Goal: Task Accomplishment & Management: Manage account settings

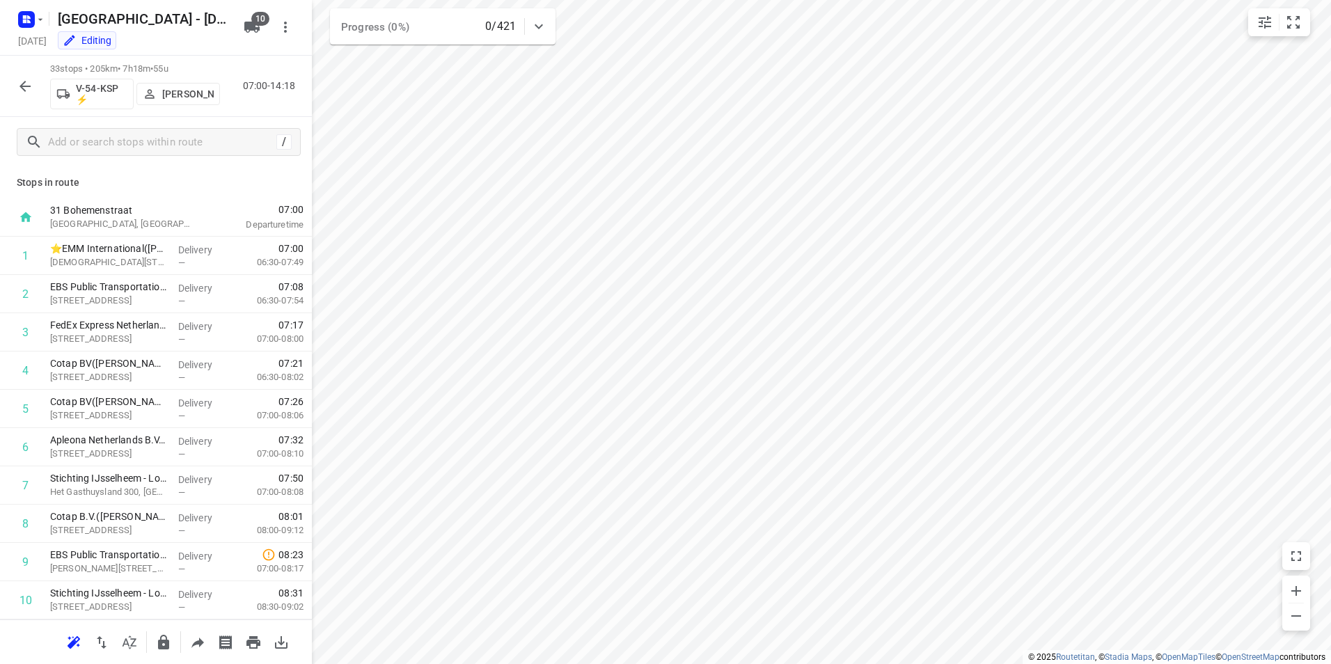
click at [24, 16] on icon "button" at bounding box center [24, 16] width 3 height 3
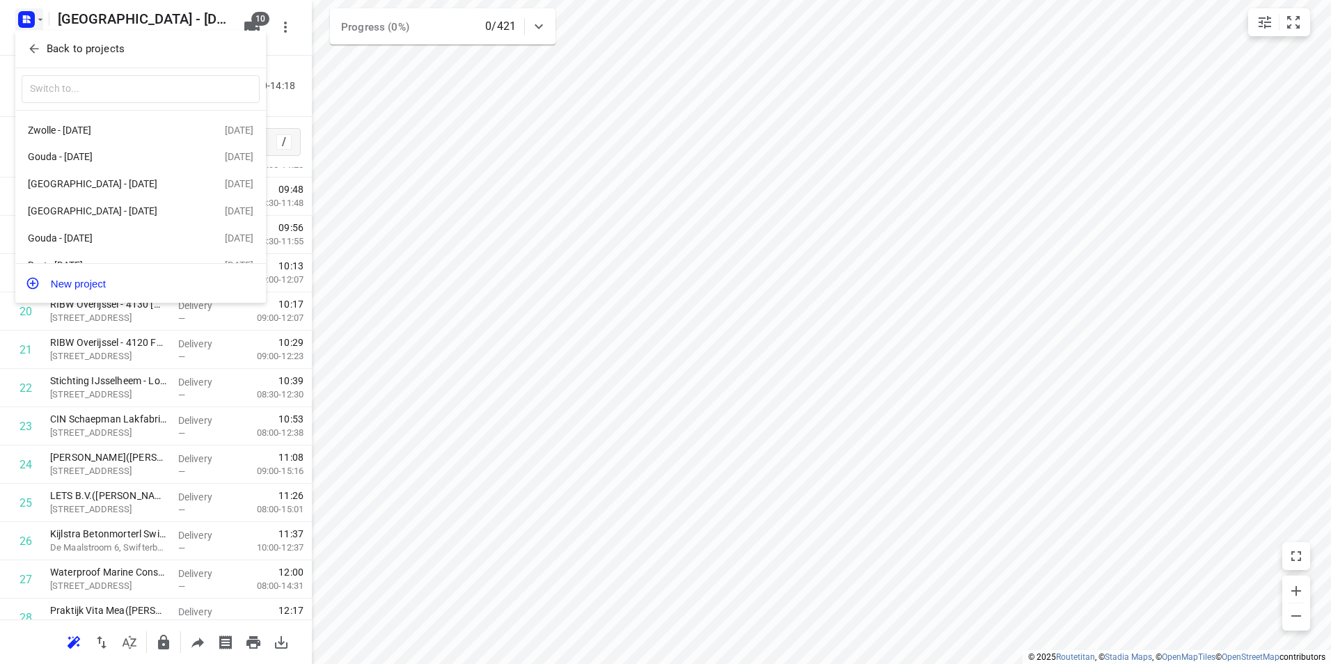
click at [69, 50] on p "Back to projects" at bounding box center [86, 49] width 78 height 16
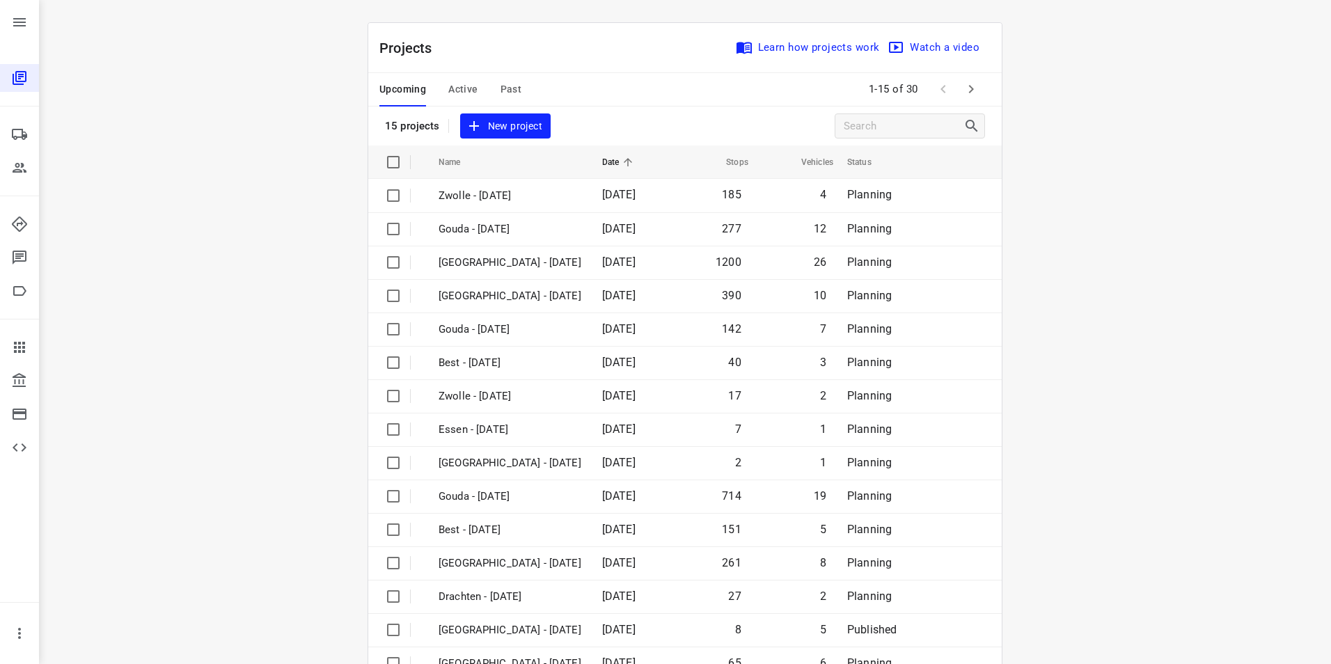
click at [462, 84] on span "Active" at bounding box center [462, 89] width 29 height 17
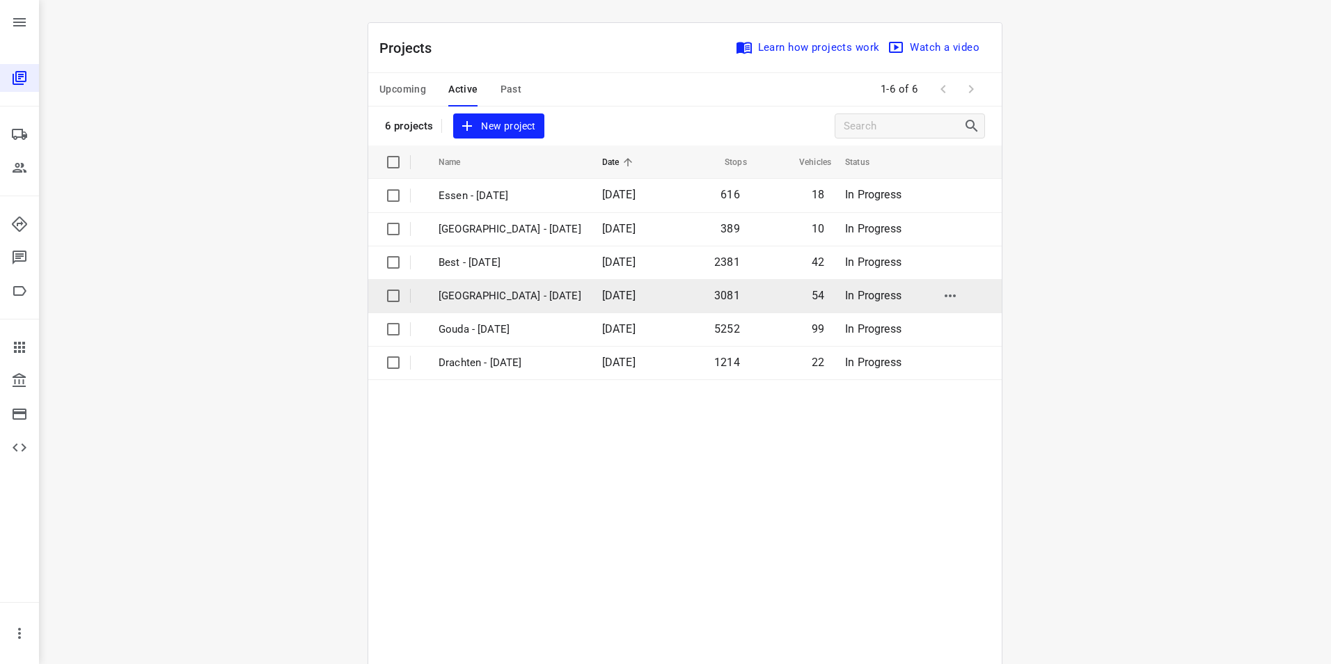
click at [492, 298] on p "[GEOGRAPHIC_DATA] - [DATE]" at bounding box center [510, 296] width 143 height 16
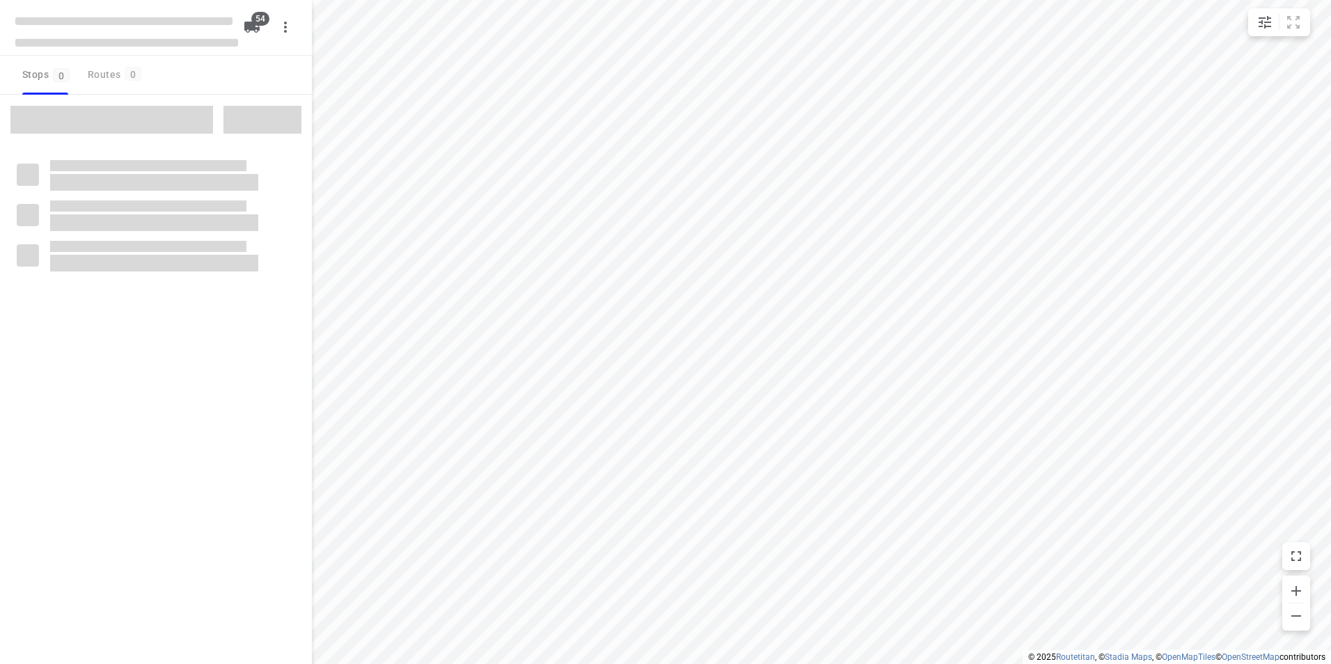
checkbox input "true"
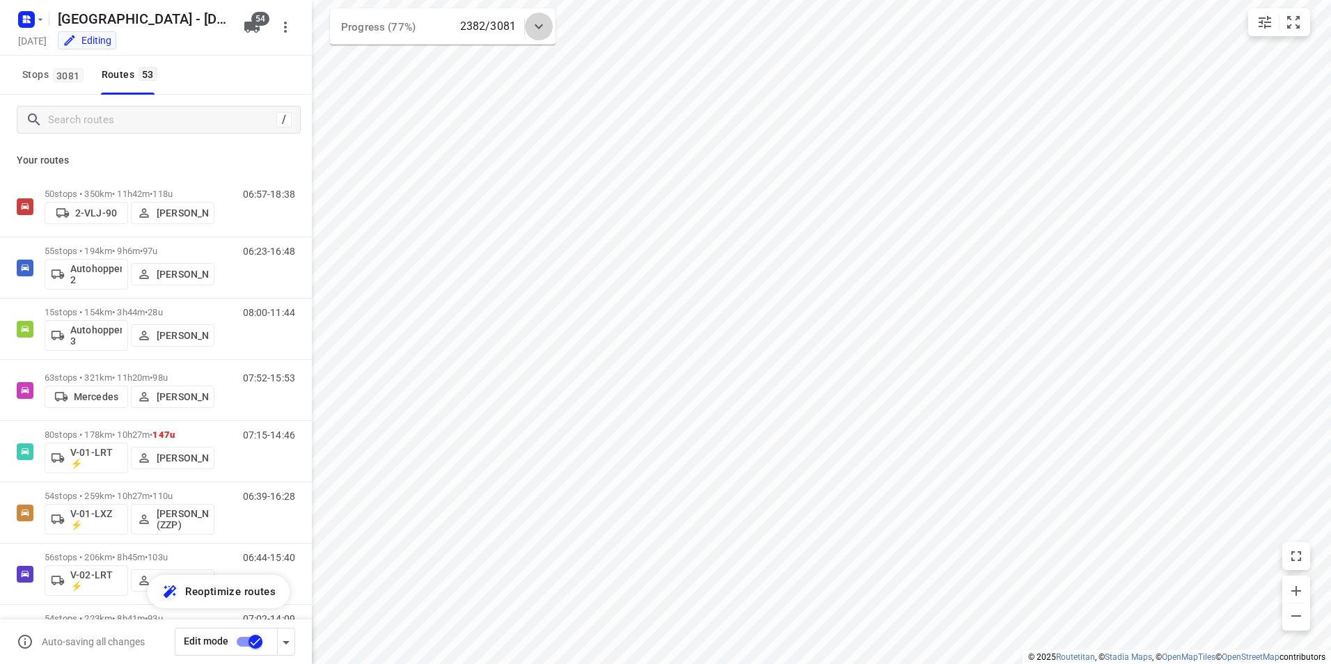
click at [540, 31] on icon at bounding box center [538, 26] width 17 height 17
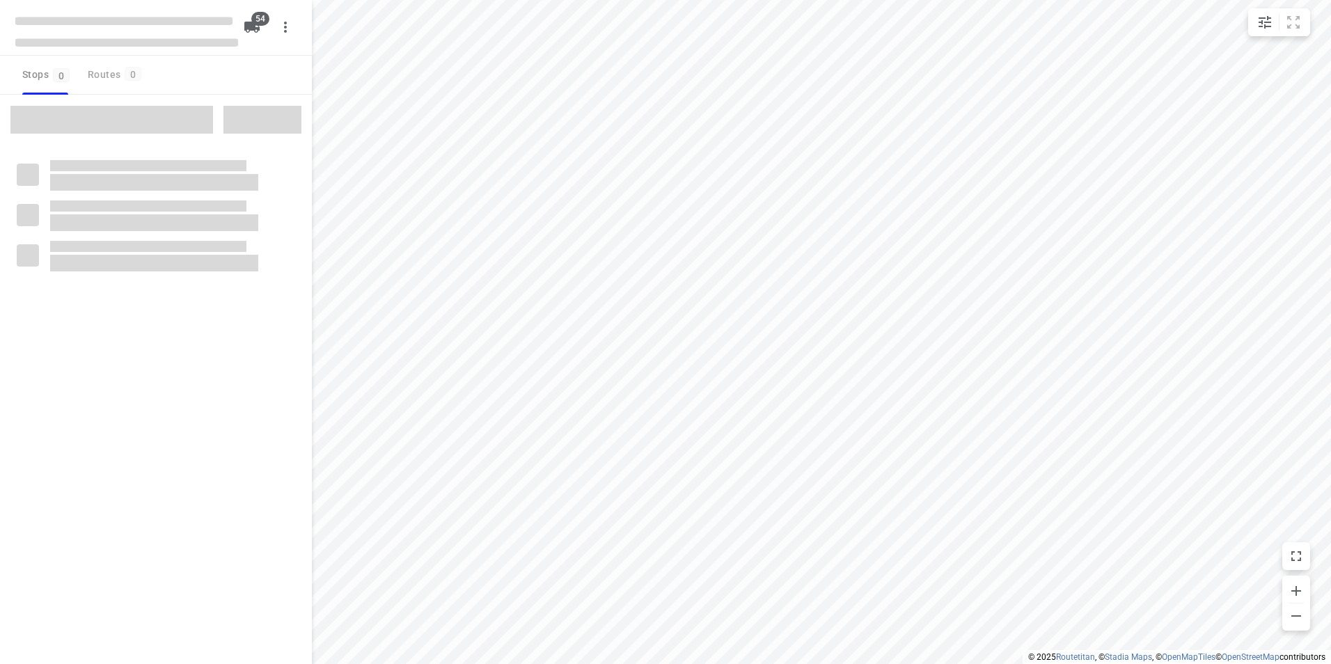
checkbox input "true"
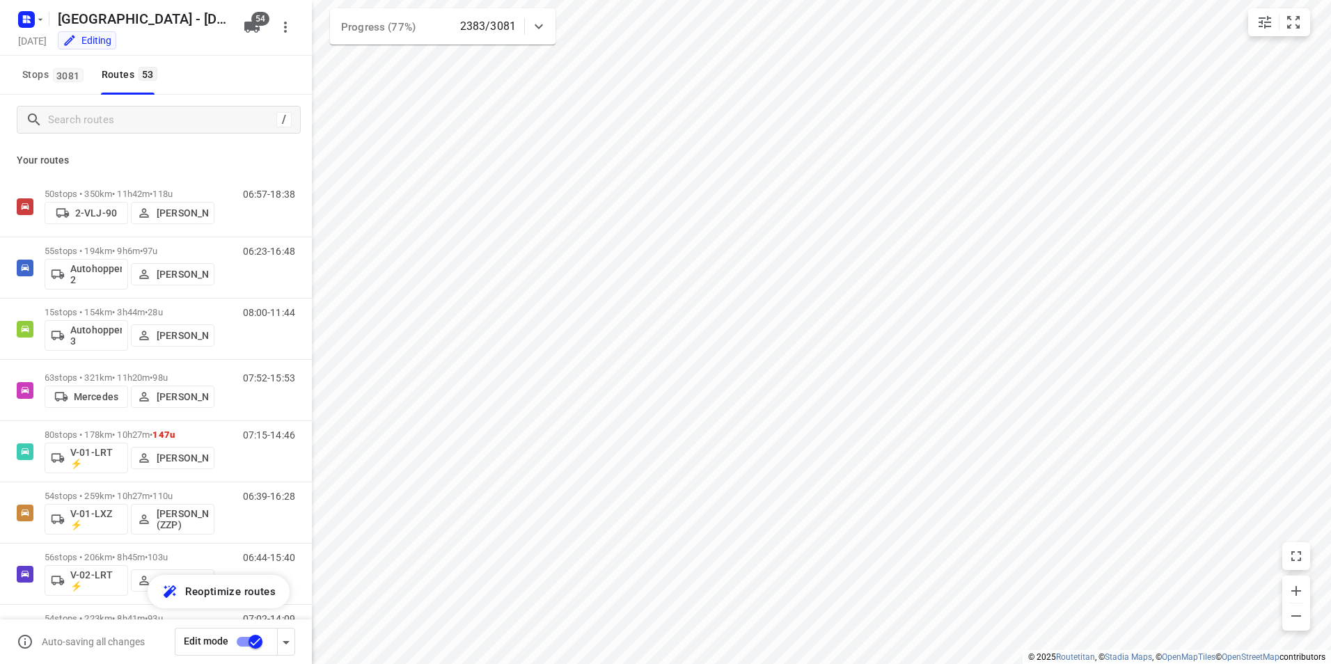
click at [548, 30] on div at bounding box center [539, 27] width 28 height 28
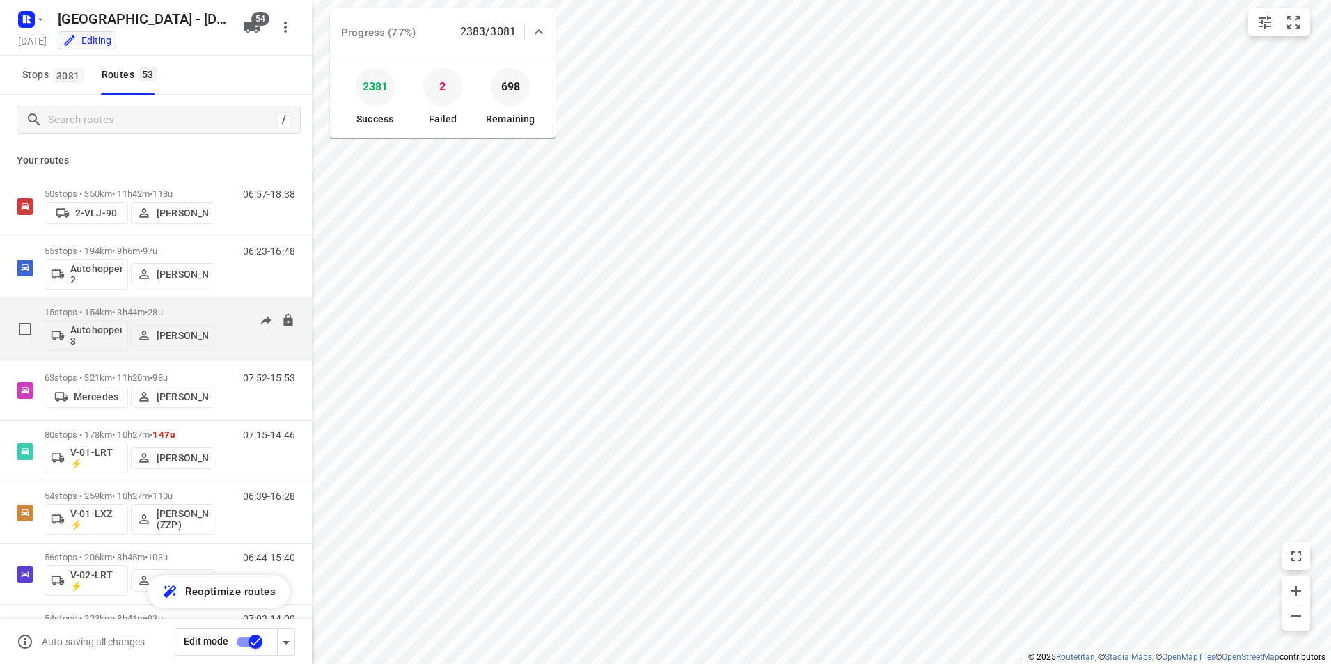
click at [162, 310] on span "28u" at bounding box center [155, 312] width 15 height 10
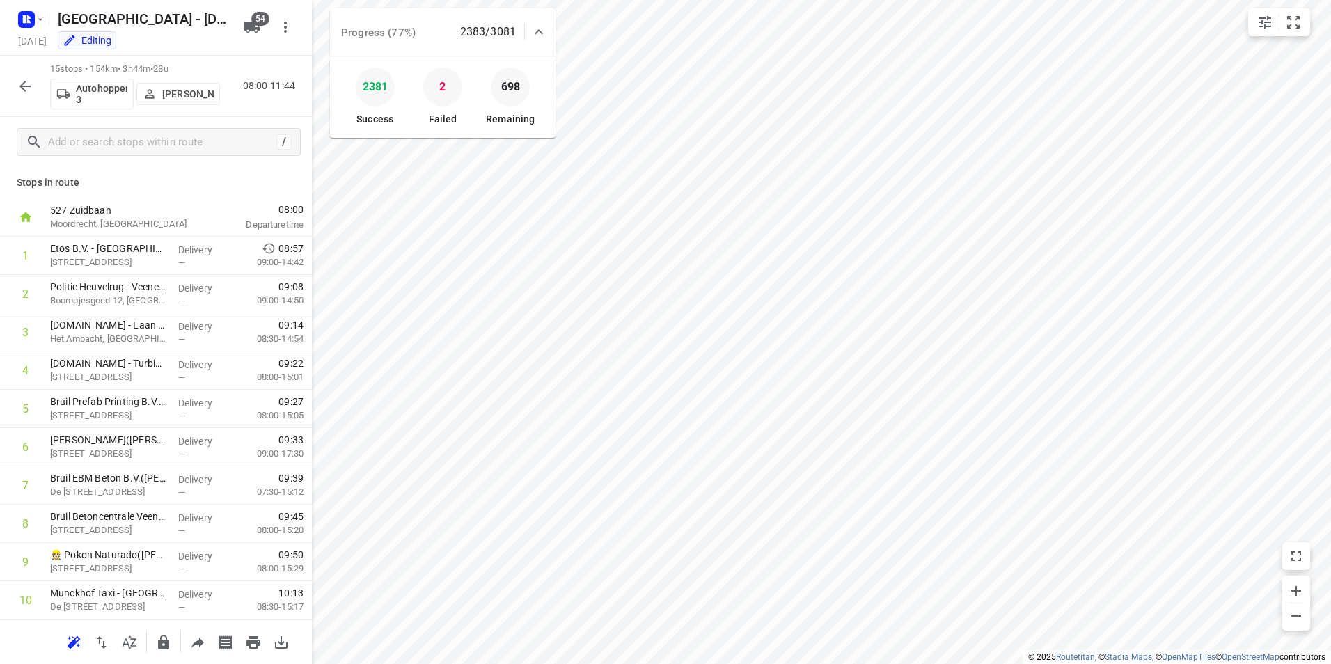
scroll to position [230, 0]
click at [22, 94] on icon "button" at bounding box center [25, 86] width 17 height 17
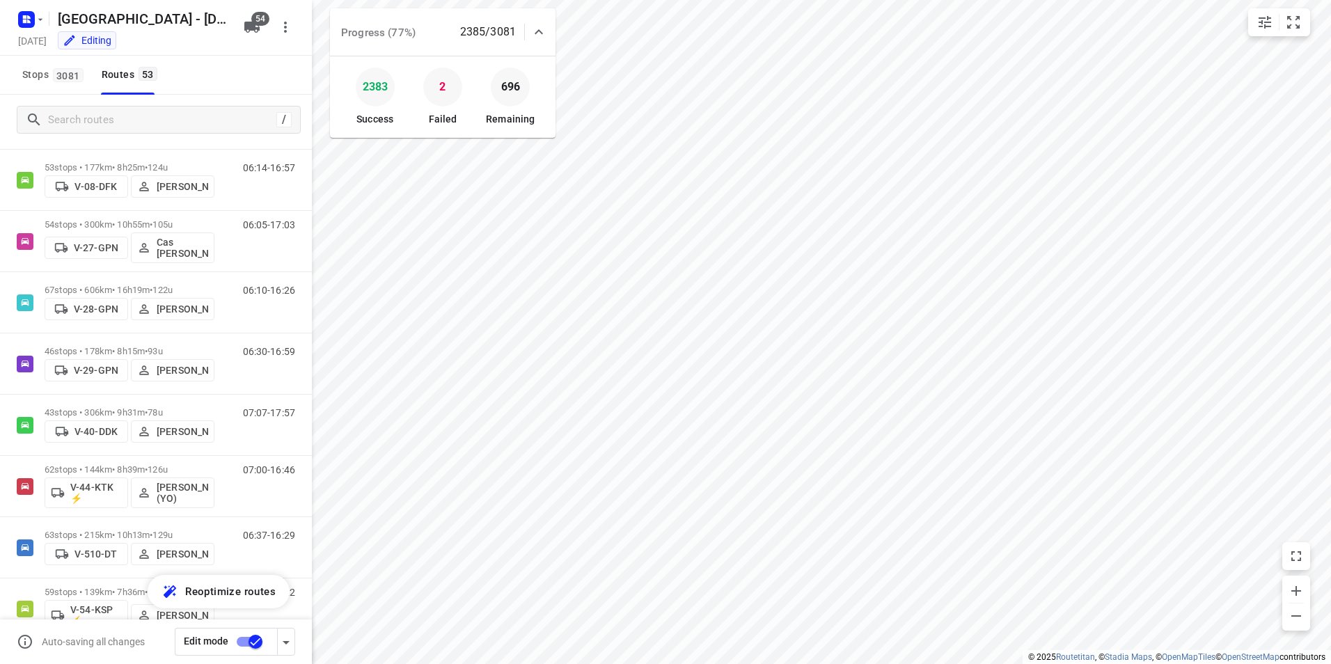
scroll to position [897, 0]
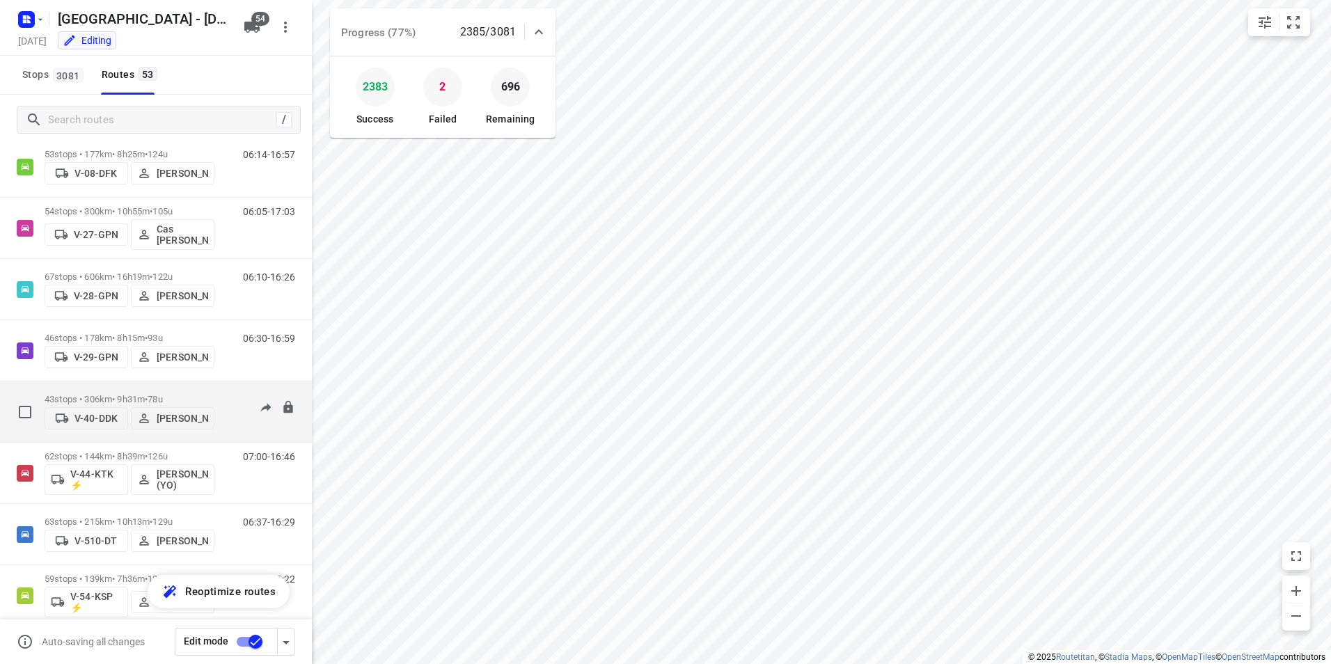
click at [148, 394] on span "•" at bounding box center [146, 399] width 3 height 10
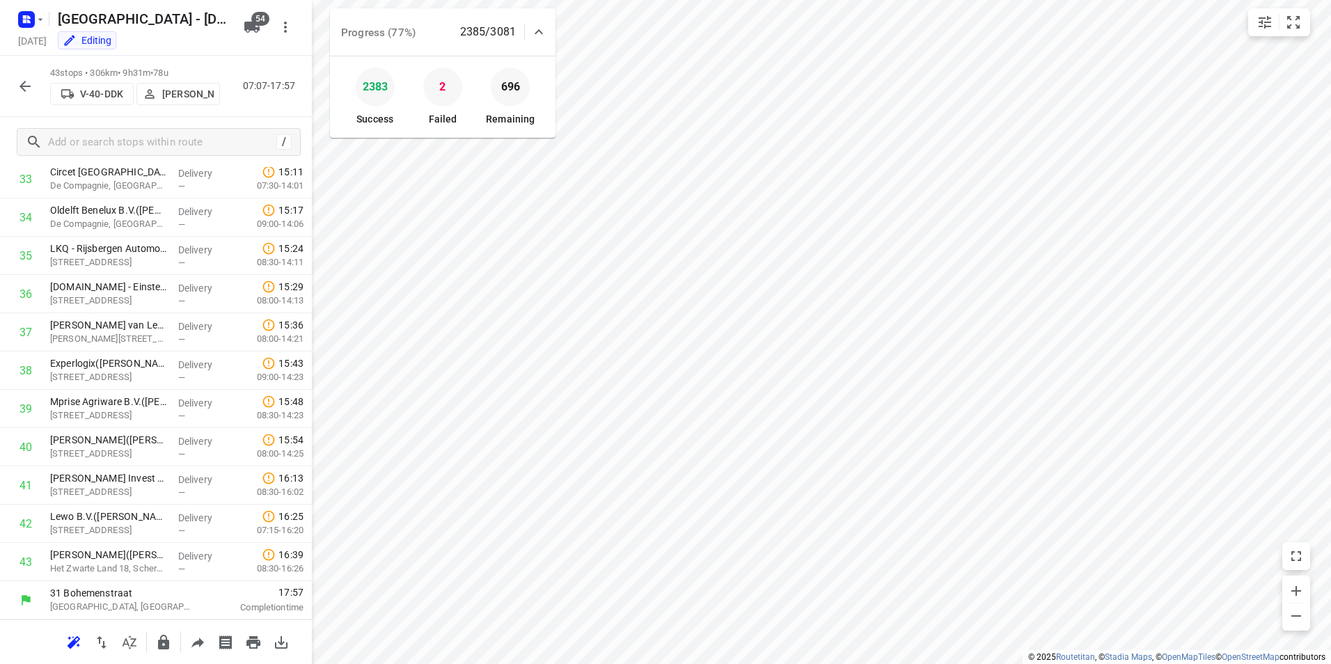
scroll to position [1247, 0]
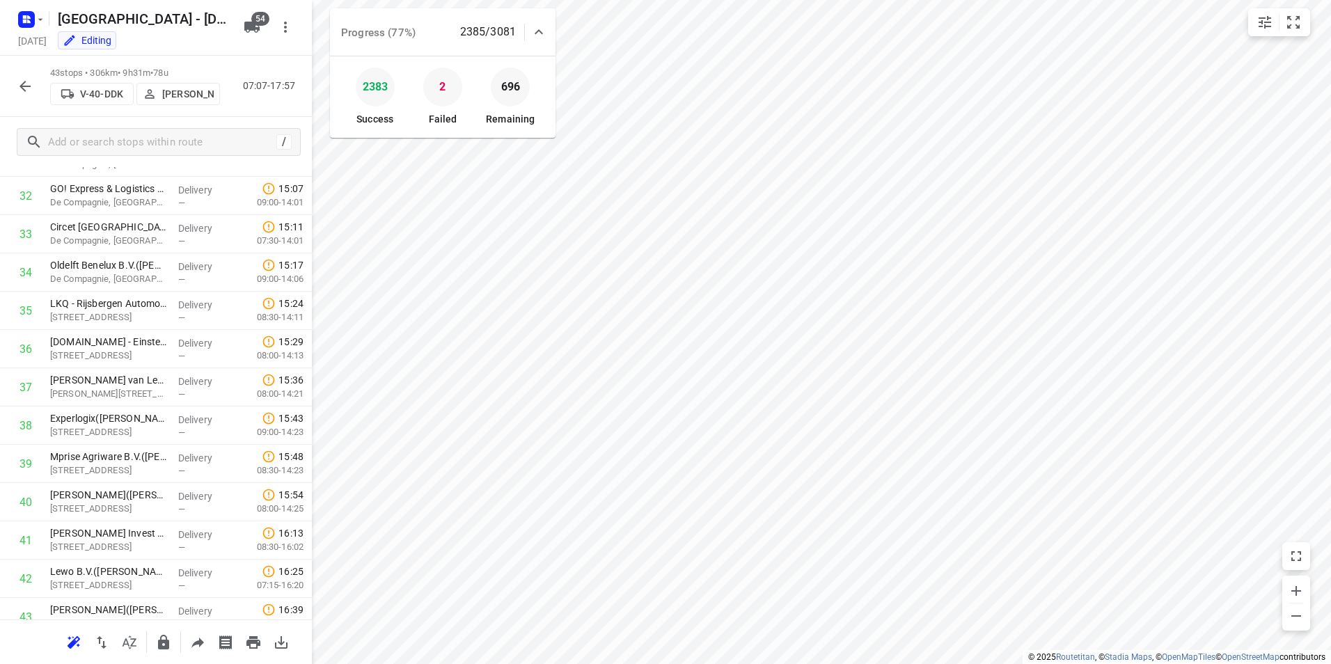
click at [19, 83] on icon "button" at bounding box center [25, 86] width 17 height 17
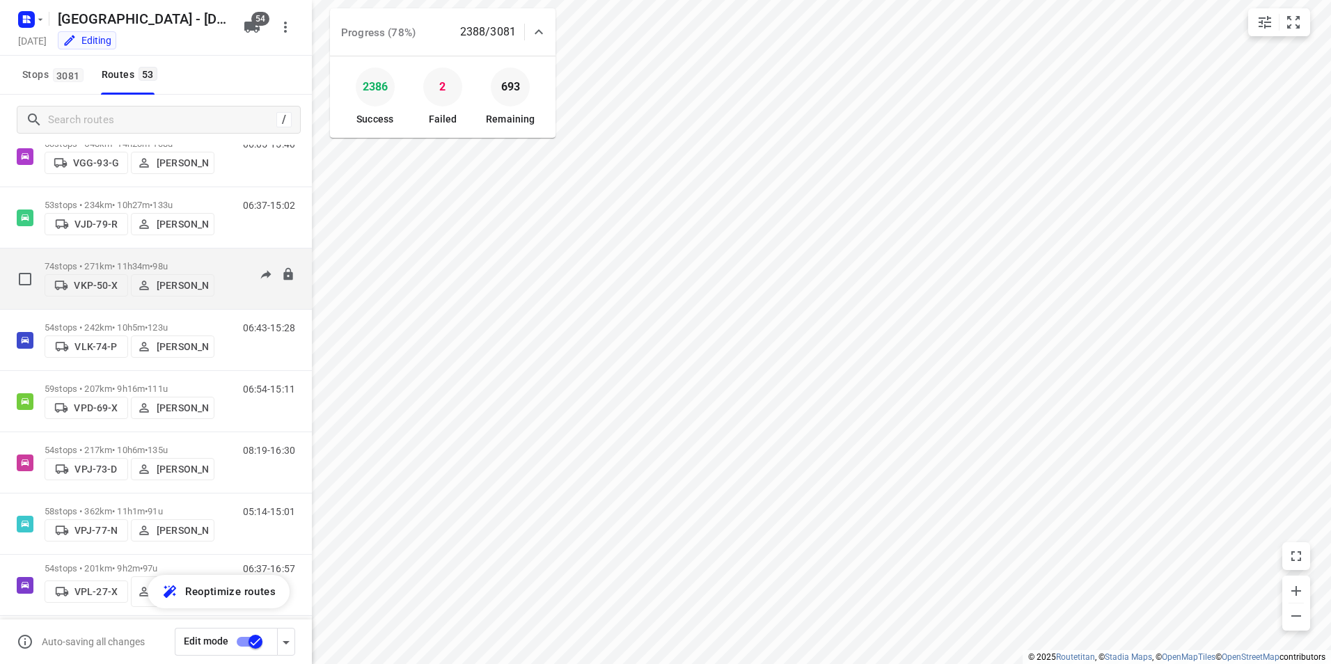
scroll to position [2261, 0]
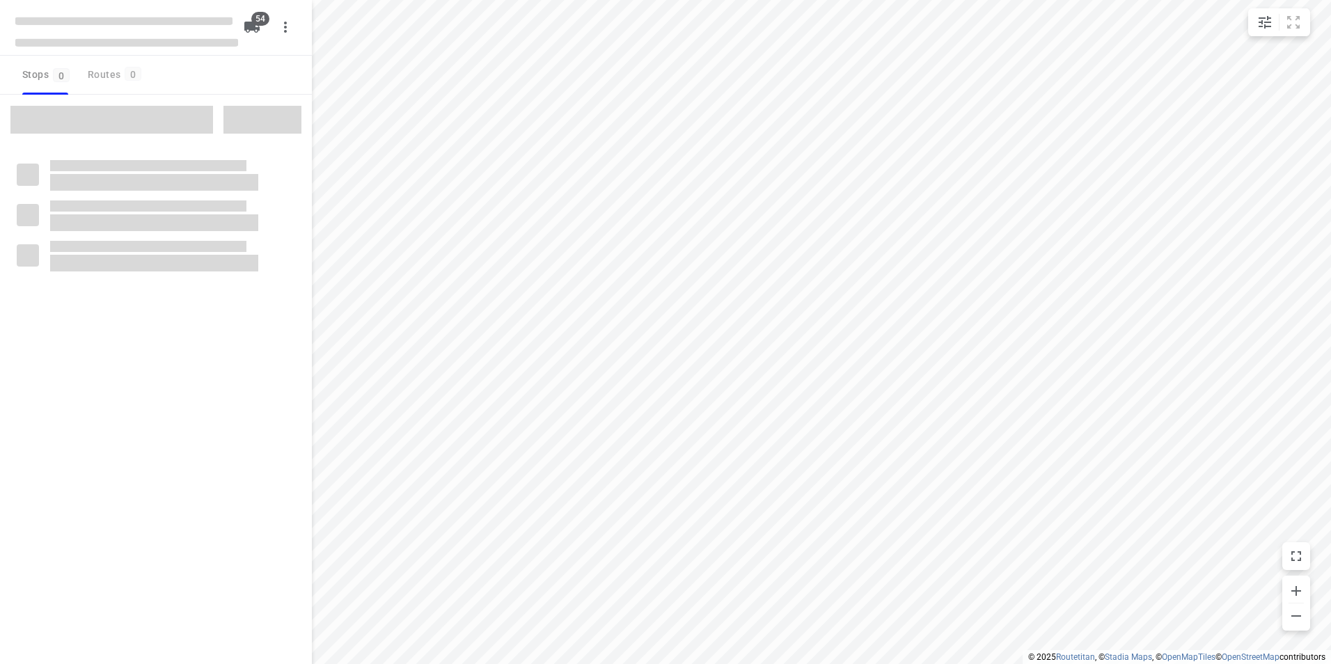
checkbox input "true"
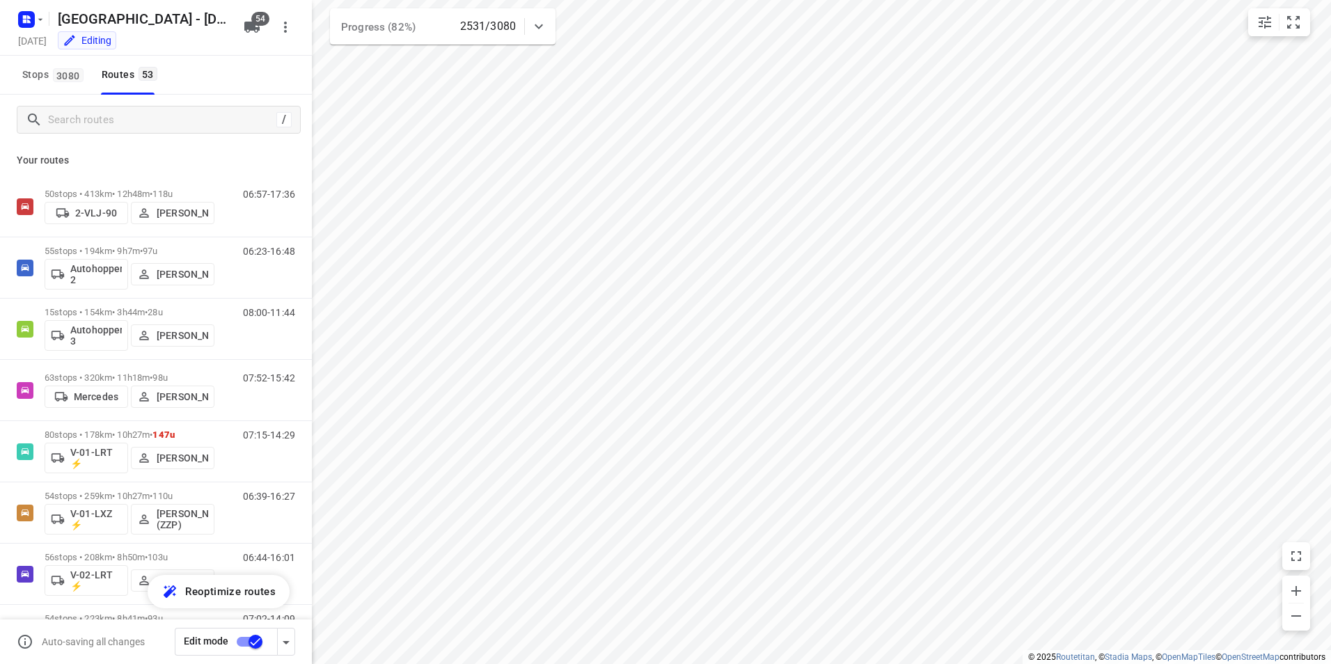
click at [540, 31] on icon at bounding box center [538, 26] width 17 height 17
click at [451, 93] on button "button" at bounding box center [443, 87] width 28 height 28
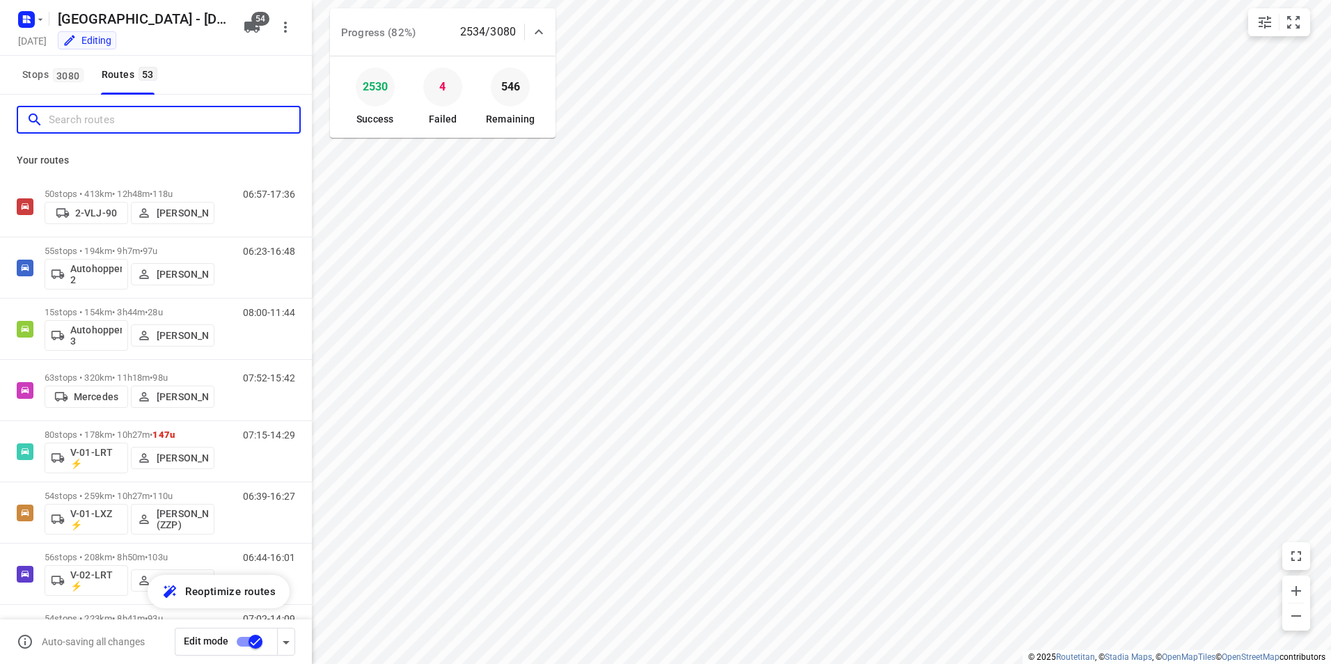
click at [140, 123] on input "Search routes" at bounding box center [174, 120] width 251 height 22
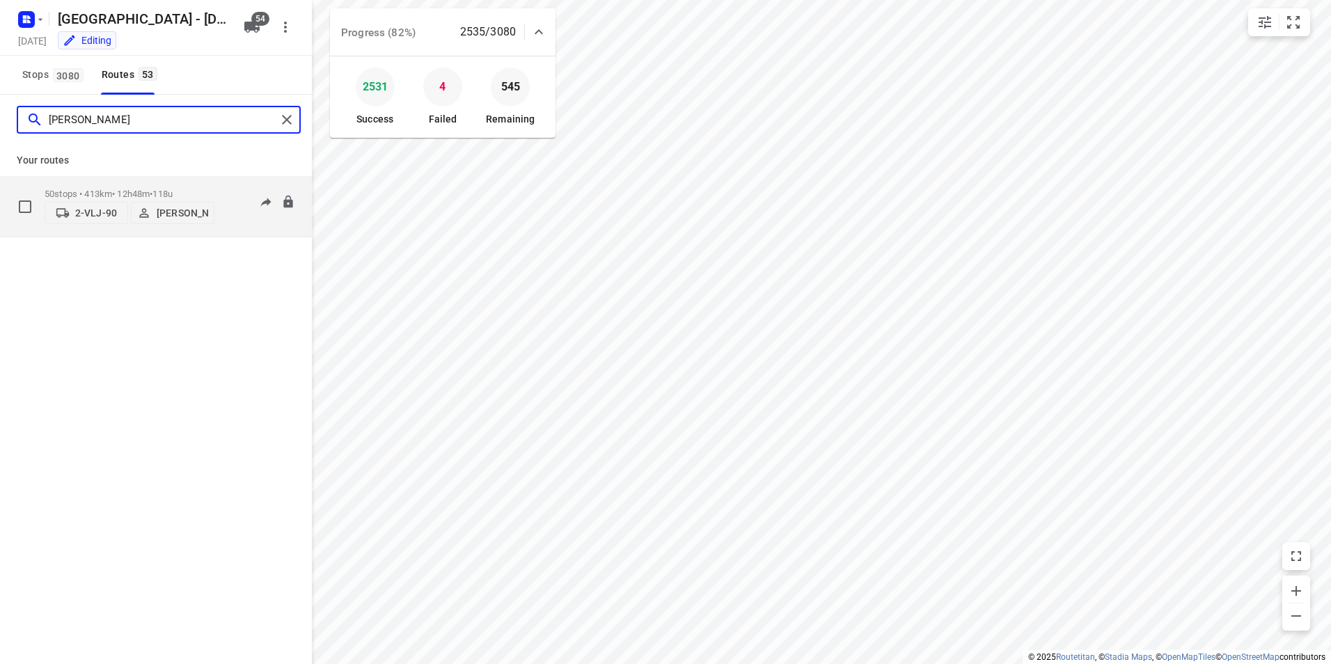
type input "john"
click at [116, 193] on p "50 stops • 413km • 12h48m • 118u" at bounding box center [130, 194] width 170 height 10
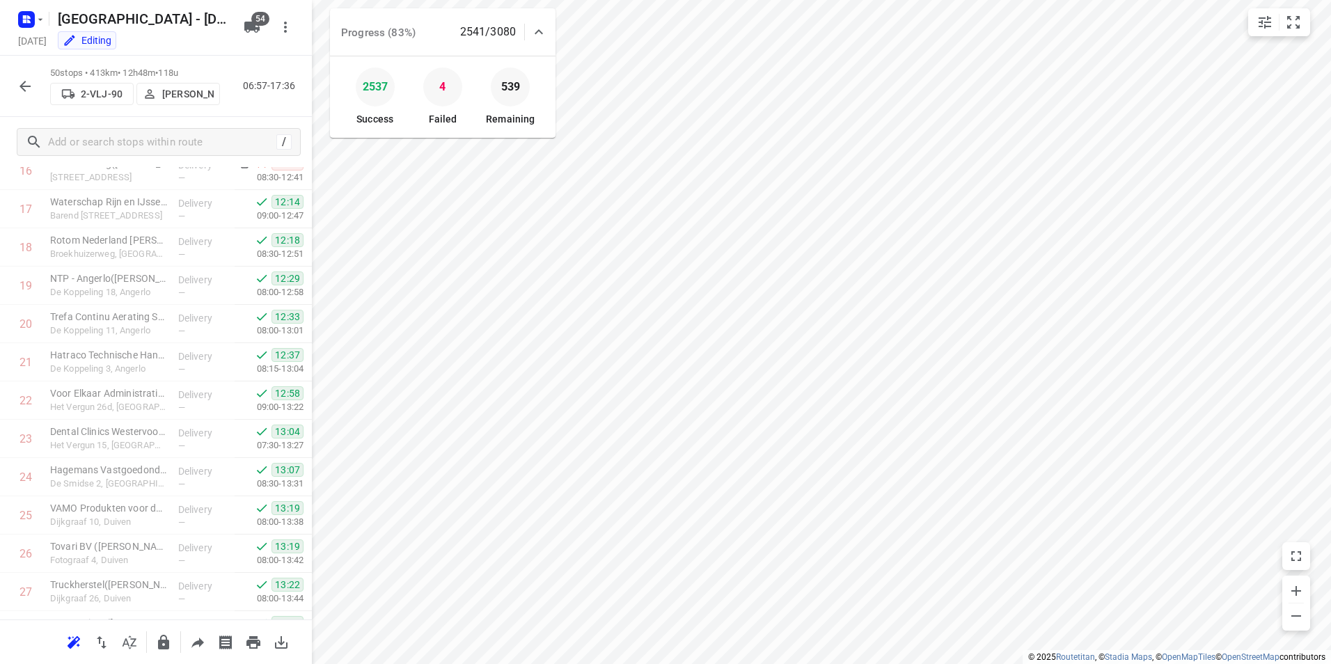
scroll to position [448, 0]
